Goal: Task Accomplishment & Management: Manage account settings

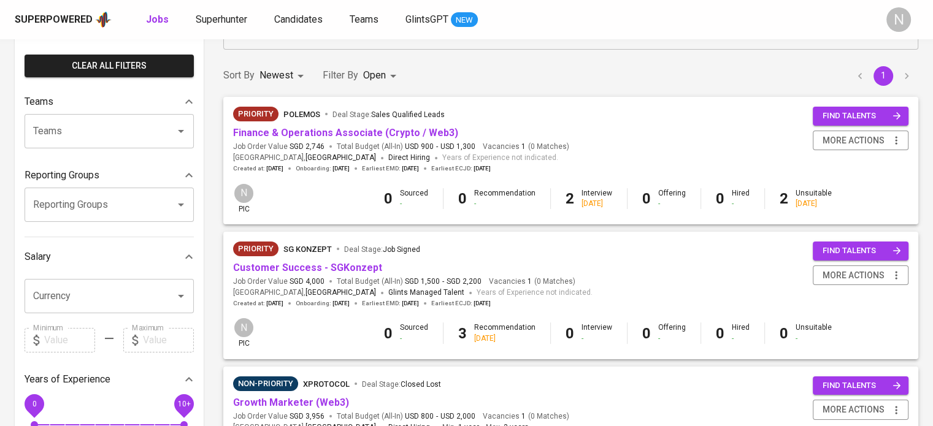
scroll to position [123, 0]
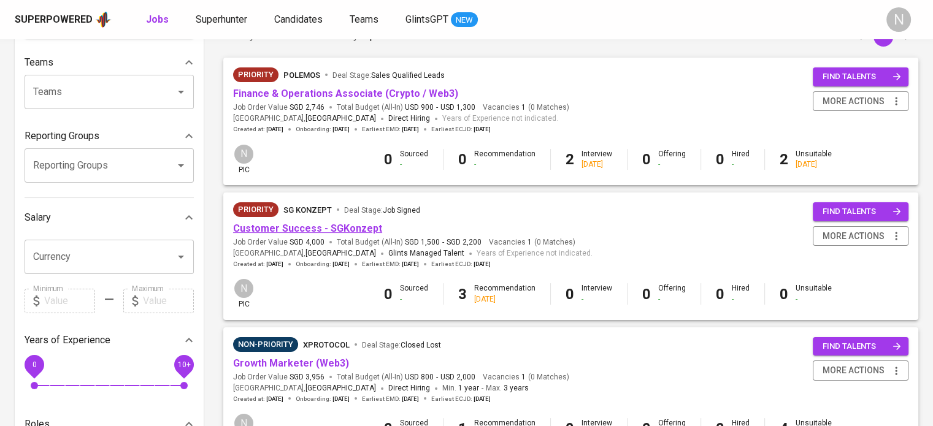
click at [330, 227] on link "Customer Success - SGKonzept" at bounding box center [307, 229] width 149 height 12
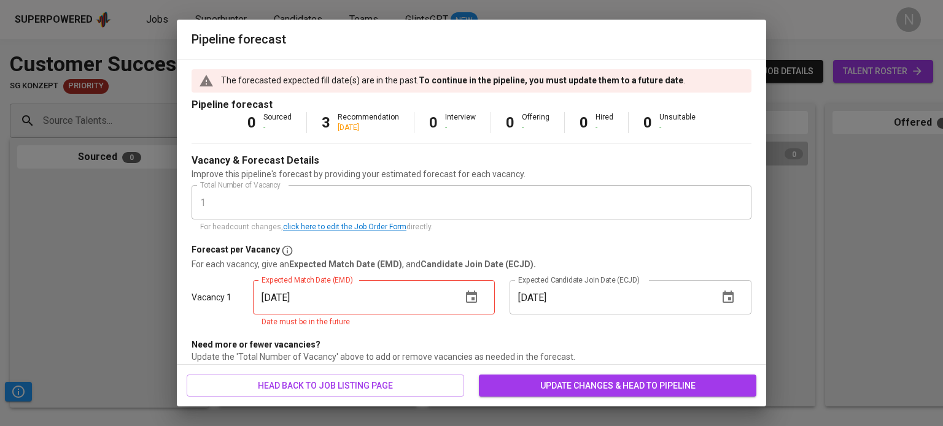
click at [471, 297] on icon "button" at bounding box center [471, 297] width 11 height 12
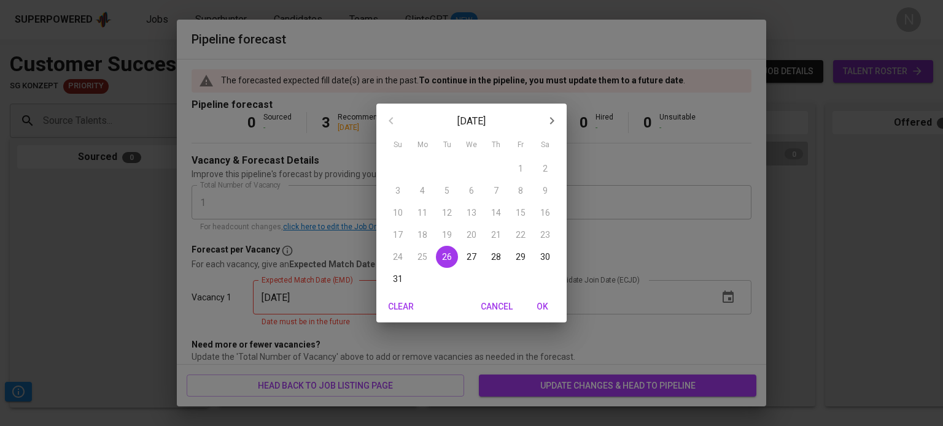
click at [398, 280] on p "31" at bounding box center [398, 279] width 10 height 12
type input "[DATE]"
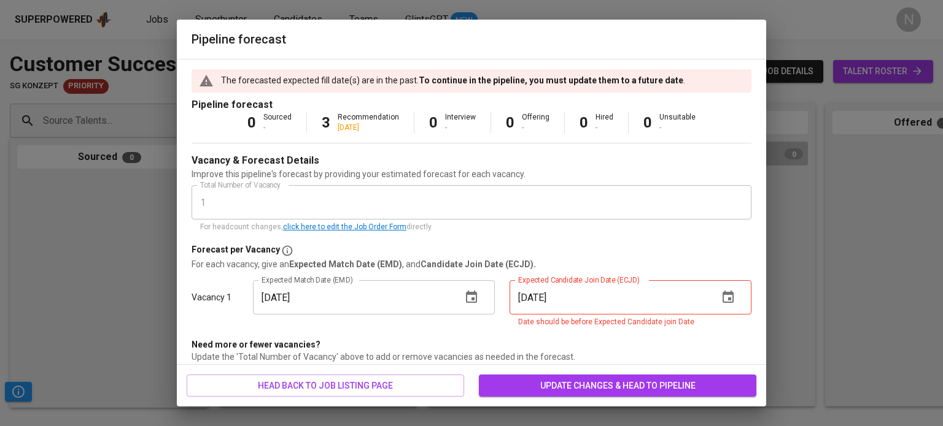
click at [720, 296] on icon "button" at bounding box center [727, 297] width 15 height 15
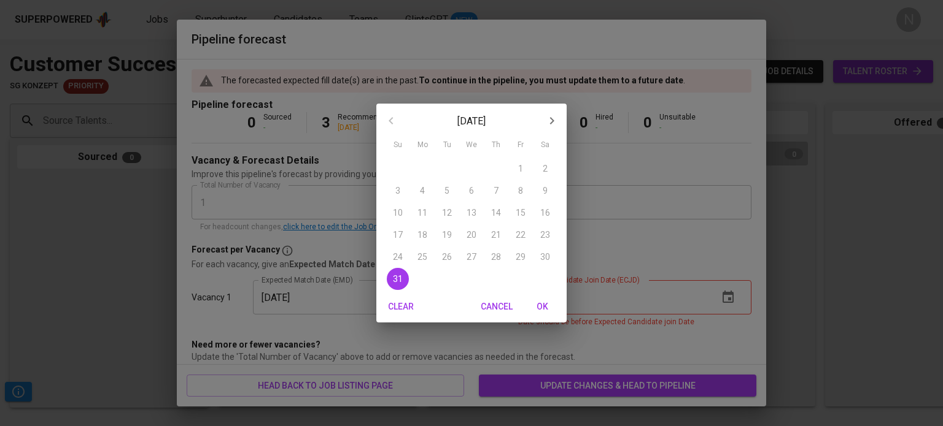
click at [549, 309] on span "OK" at bounding box center [541, 306] width 29 height 15
type input "[DATE]"
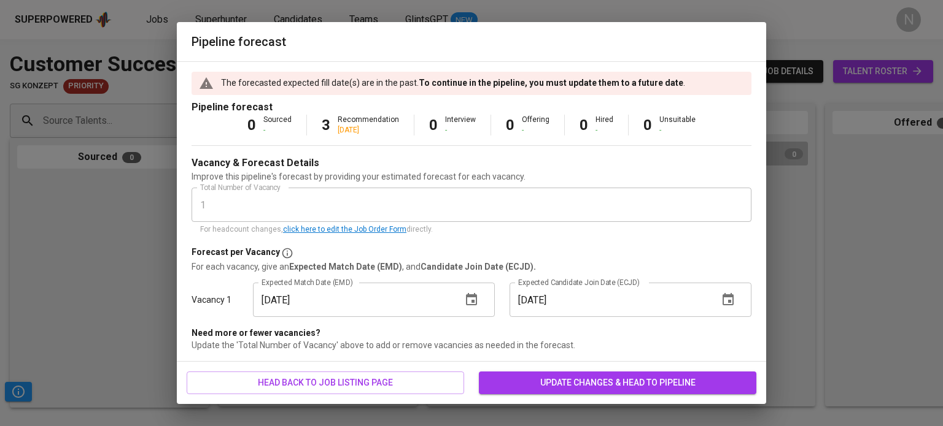
click at [552, 378] on span "update changes & head to pipeline" at bounding box center [617, 383] width 258 height 15
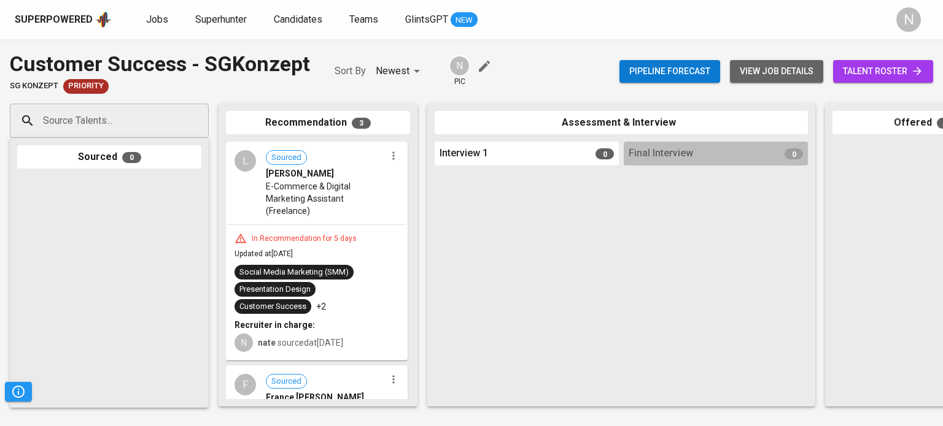
click at [761, 66] on span "view job details" at bounding box center [776, 71] width 74 height 15
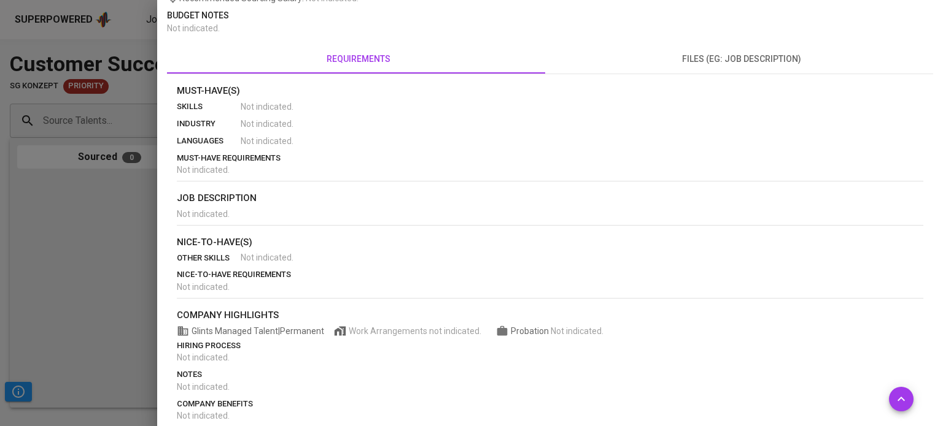
scroll to position [227, 0]
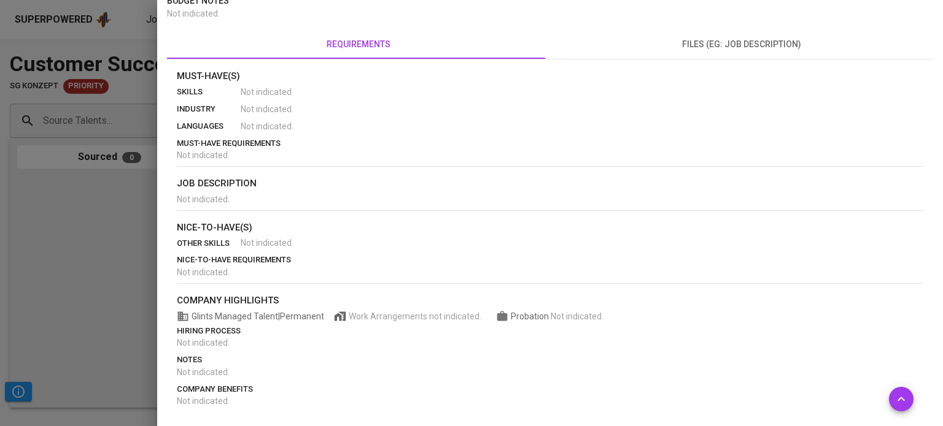
click at [130, 285] on div at bounding box center [471, 213] width 943 height 426
